Goal: Check status

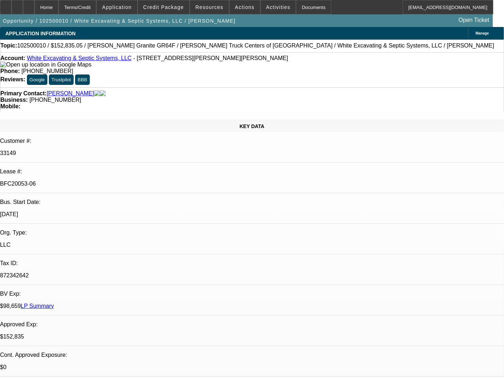
select select "0.1"
select select "0"
select select "6"
select select "0"
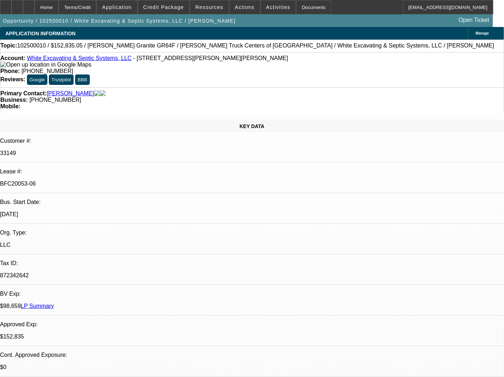
select select "0"
select select "6"
select select "0"
select select "6"
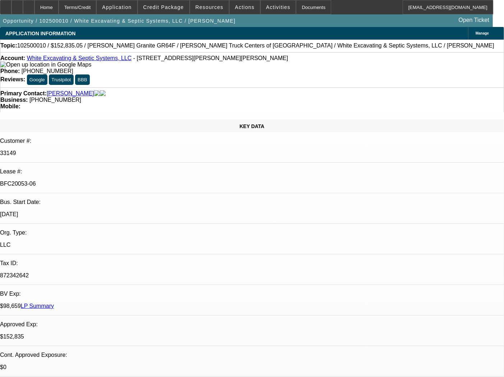
select select "0"
select select "6"
click at [296, 1] on div "Documents" at bounding box center [313, 7] width 35 height 14
